Goal: Feedback & Contribution: Submit feedback/report problem

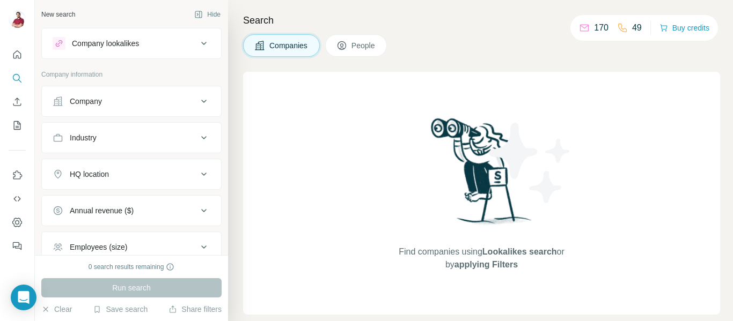
click at [130, 96] on button "Company" at bounding box center [131, 102] width 179 height 26
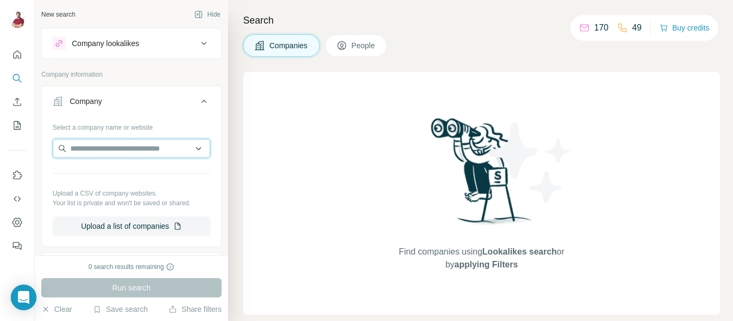
click at [137, 149] on input "text" at bounding box center [132, 148] width 158 height 19
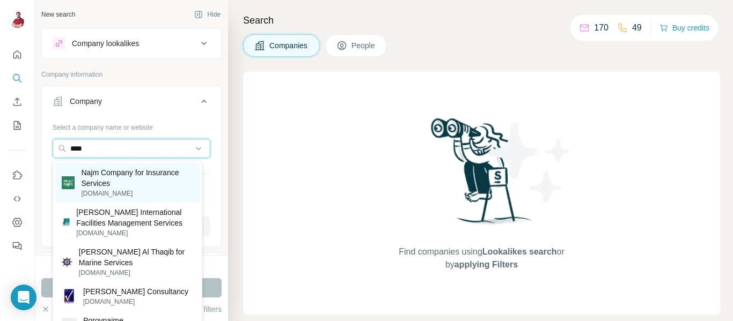
type input "****"
click at [158, 180] on p "Najm Company for Insurance Services" at bounding box center [137, 177] width 112 height 21
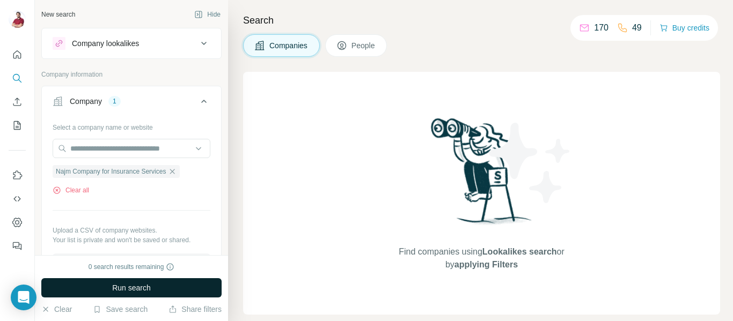
click at [182, 285] on button "Run search" at bounding box center [131, 288] width 180 height 19
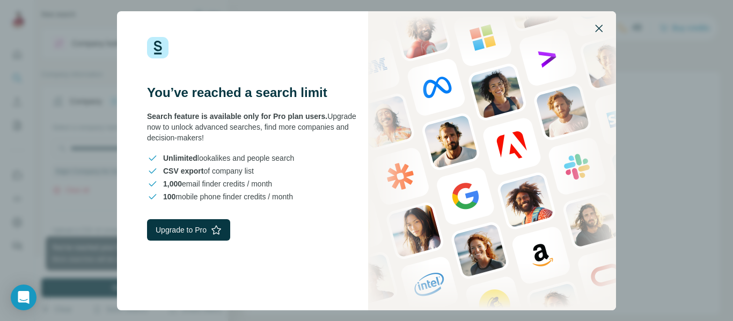
click at [600, 28] on icon "button" at bounding box center [599, 29] width 8 height 8
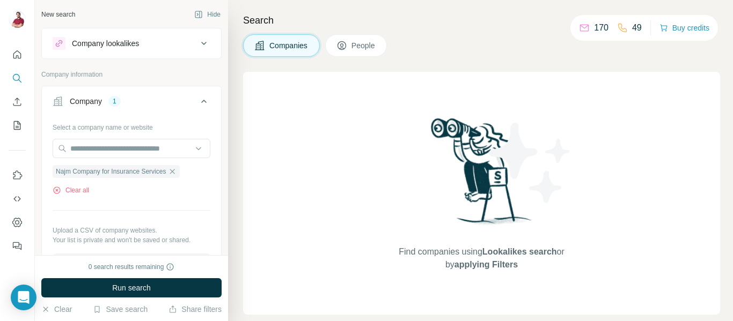
click at [367, 49] on span "People" at bounding box center [364, 45] width 25 height 11
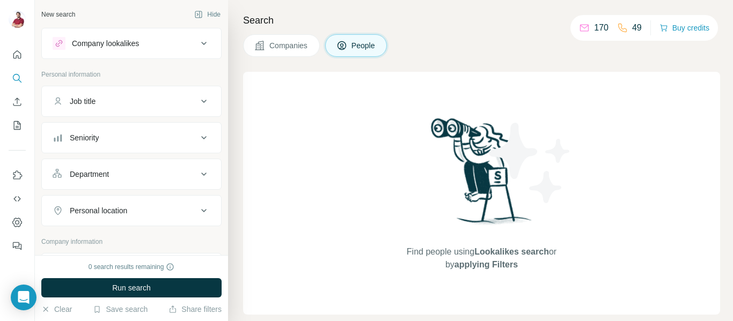
click at [163, 100] on div "Job title" at bounding box center [125, 101] width 145 height 11
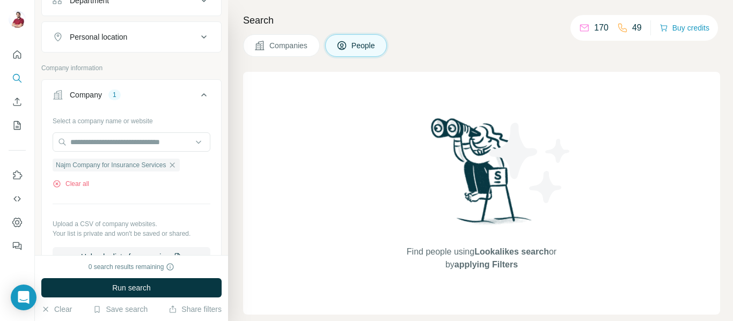
scroll to position [174, 0]
click at [148, 138] on input "text" at bounding box center [132, 141] width 158 height 19
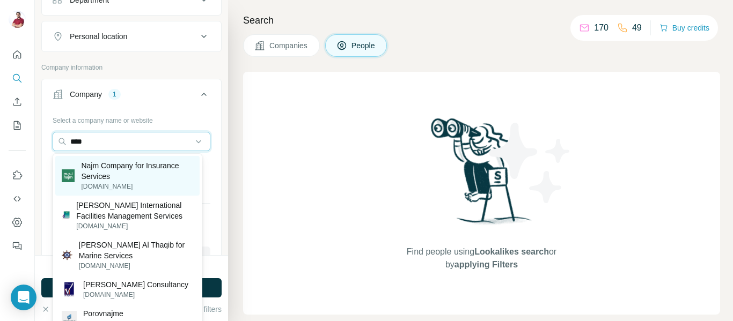
type input "****"
click at [144, 162] on p "Najm Company for Insurance Services" at bounding box center [137, 170] width 112 height 21
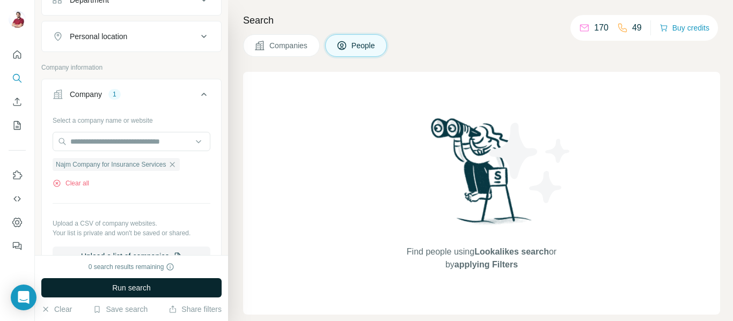
click at [163, 289] on button "Run search" at bounding box center [131, 288] width 180 height 19
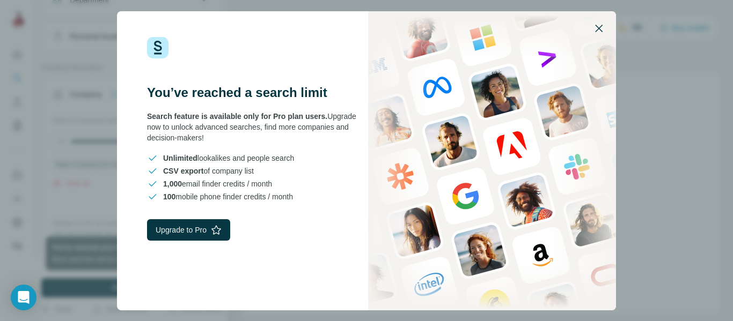
click at [601, 28] on icon "button" at bounding box center [599, 28] width 13 height 13
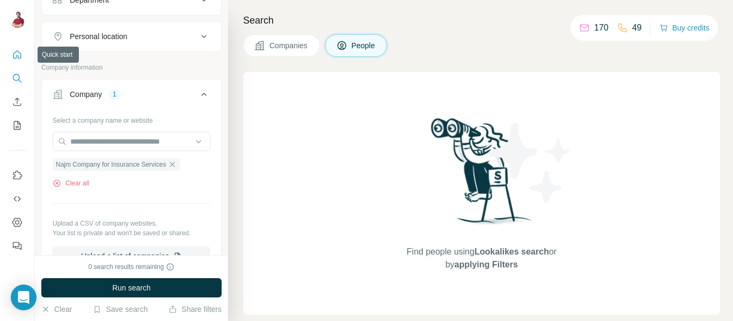
click at [18, 60] on icon "Quick start" at bounding box center [17, 54] width 11 height 11
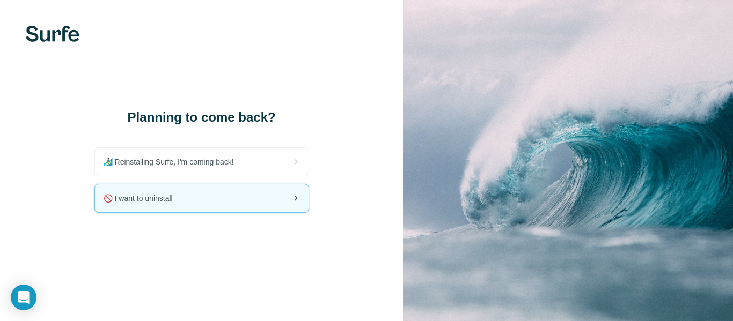
click at [229, 196] on div "🚫 I want to uninstall" at bounding box center [202, 199] width 214 height 28
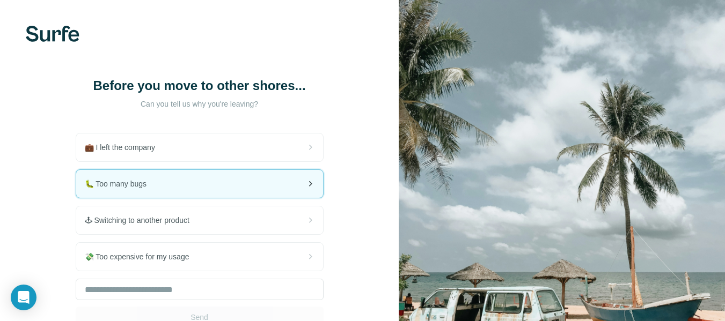
click at [266, 189] on div "🐛 Too many bugs" at bounding box center [199, 184] width 247 height 28
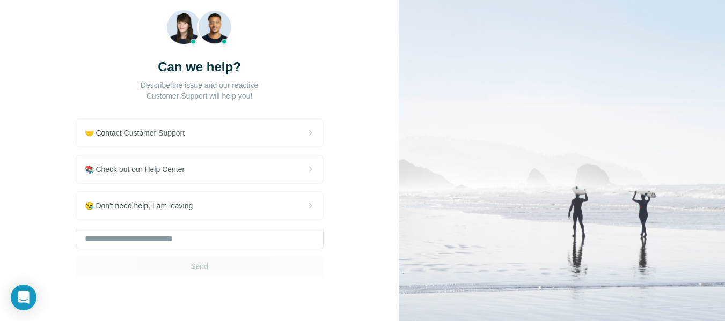
scroll to position [68, 0]
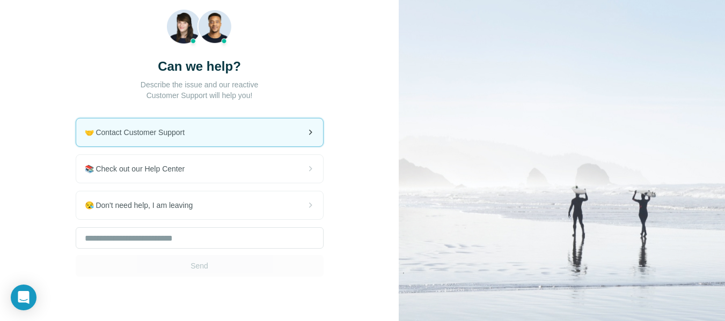
click at [258, 131] on div "🤝 Contact Customer Support" at bounding box center [199, 133] width 247 height 28
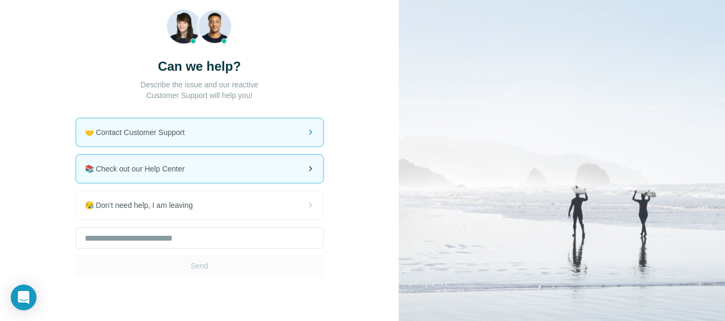
click at [270, 171] on div "📚 Check out our Help Center" at bounding box center [199, 169] width 247 height 28
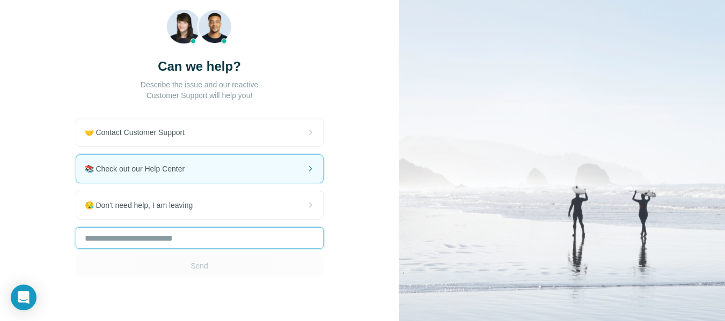
click at [182, 243] on input "text" at bounding box center [200, 238] width 248 height 21
type input "*"
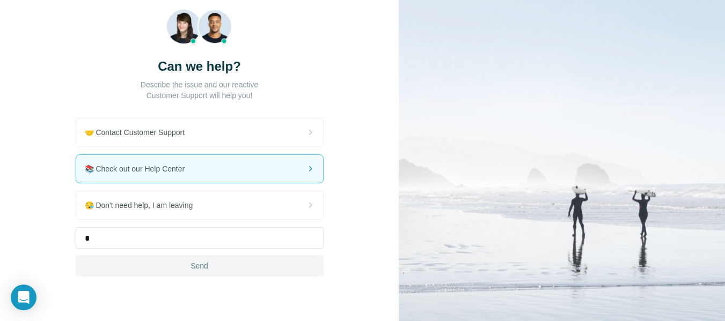
click at [217, 267] on button "Send" at bounding box center [200, 265] width 248 height 21
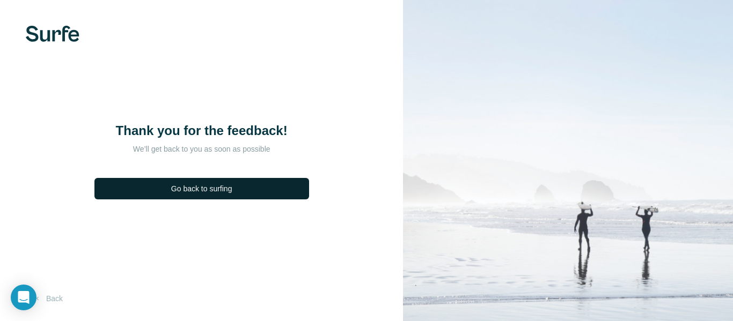
click at [213, 180] on button "Go back to surfing" at bounding box center [201, 188] width 215 height 21
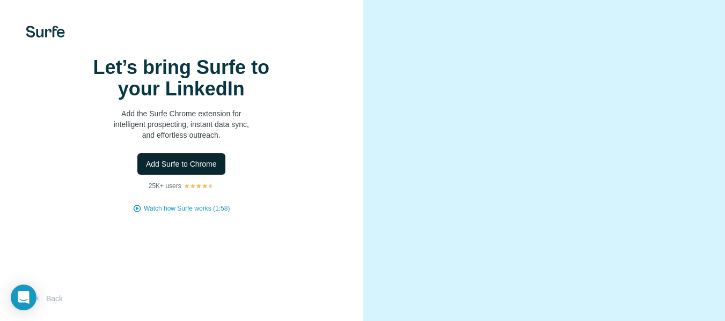
click at [210, 175] on button "Add Surfe to Chrome" at bounding box center [181, 163] width 88 height 21
